Goal: Check status: Check status

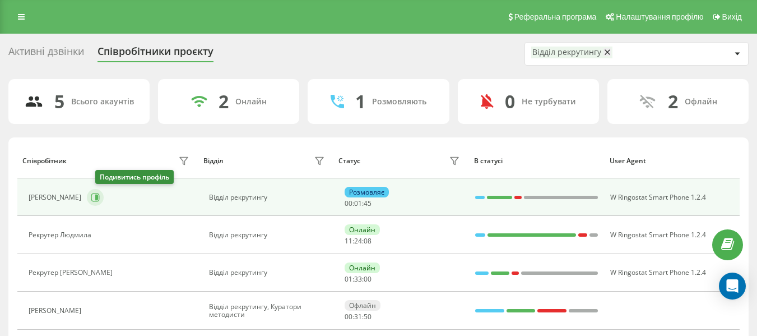
click at [98, 196] on button at bounding box center [95, 197] width 17 height 17
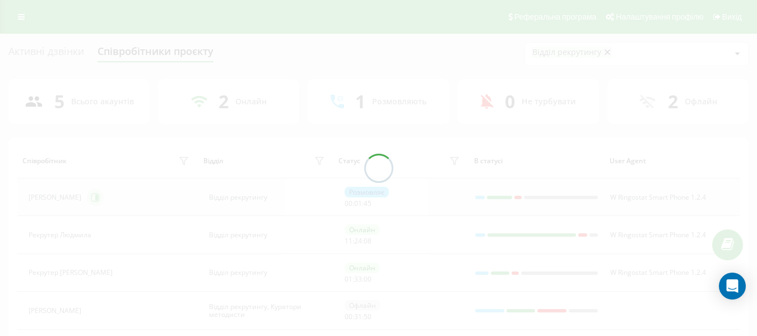
click at [98, 196] on div at bounding box center [378, 168] width 757 height 336
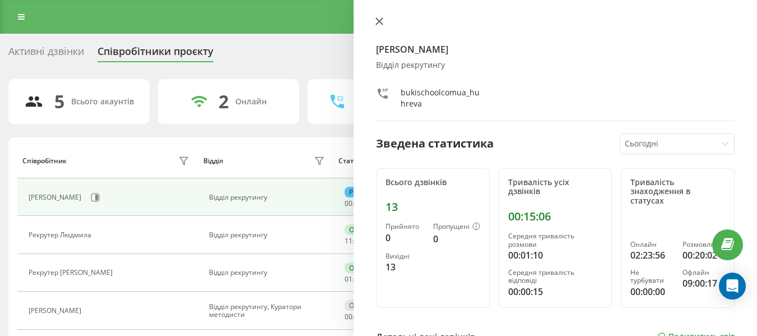
click at [377, 21] on icon at bounding box center [379, 21] width 8 height 8
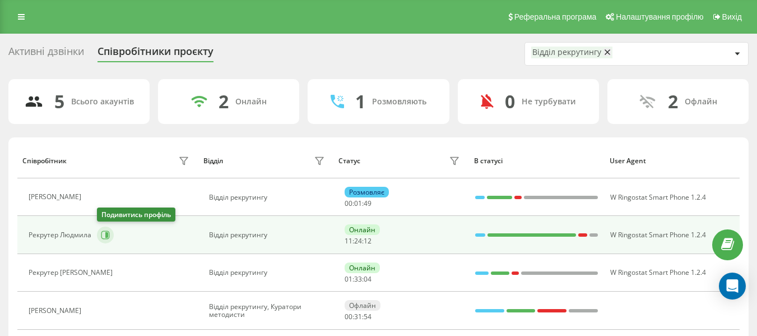
click at [112, 229] on button at bounding box center [105, 234] width 17 height 17
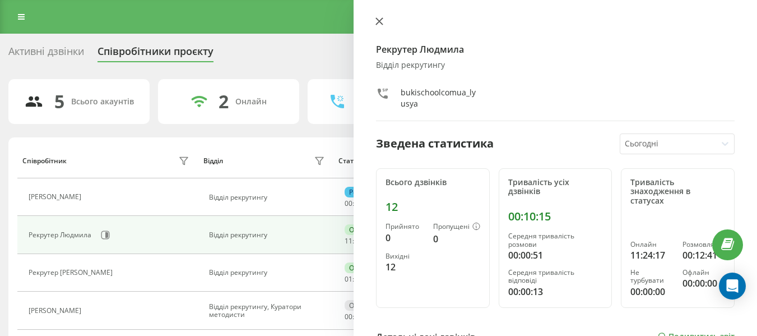
click at [379, 26] on button at bounding box center [379, 22] width 15 height 11
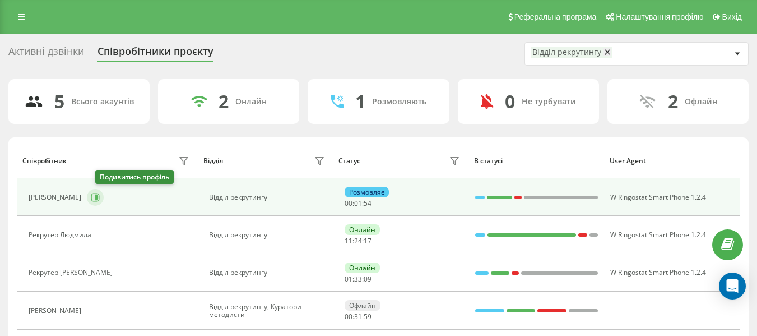
click at [98, 199] on icon at bounding box center [96, 197] width 3 height 6
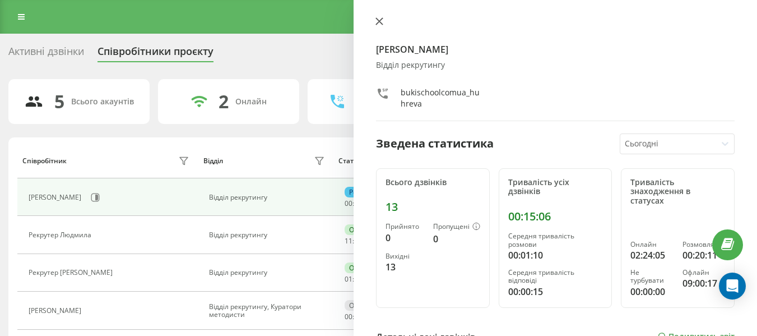
click at [377, 20] on icon at bounding box center [379, 21] width 7 height 7
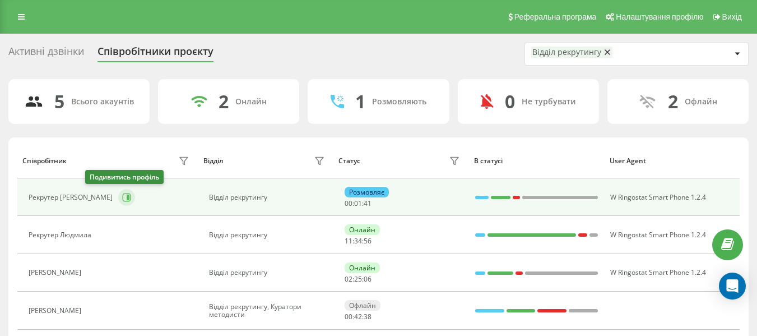
click at [122, 196] on icon at bounding box center [126, 197] width 9 height 9
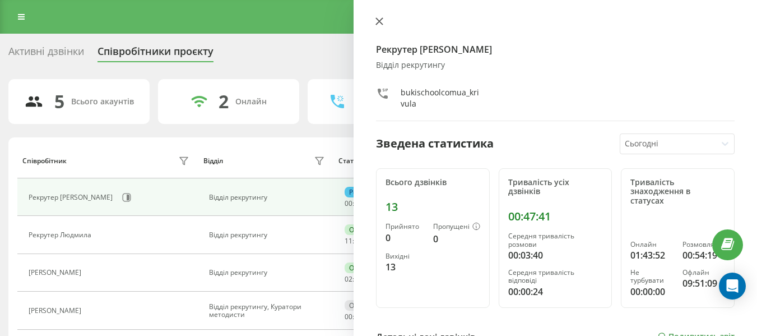
click at [380, 18] on icon at bounding box center [379, 21] width 8 height 8
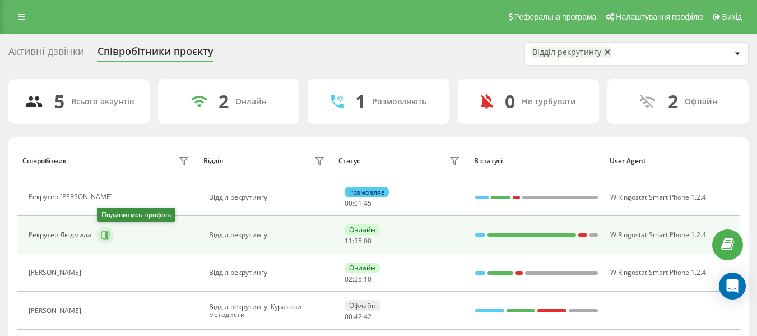
click at [108, 230] on button at bounding box center [105, 234] width 17 height 17
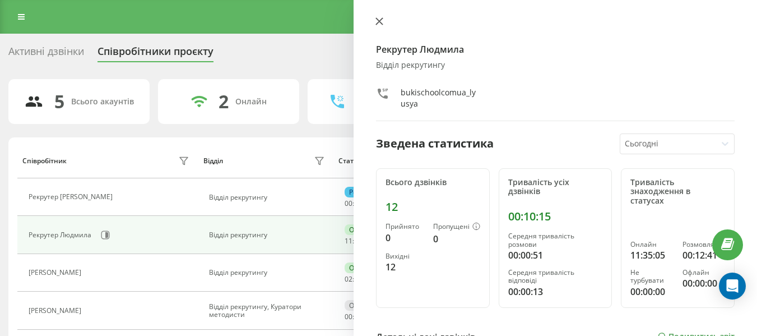
click at [381, 18] on icon at bounding box center [379, 21] width 8 height 8
